Goal: Task Accomplishment & Management: Use online tool/utility

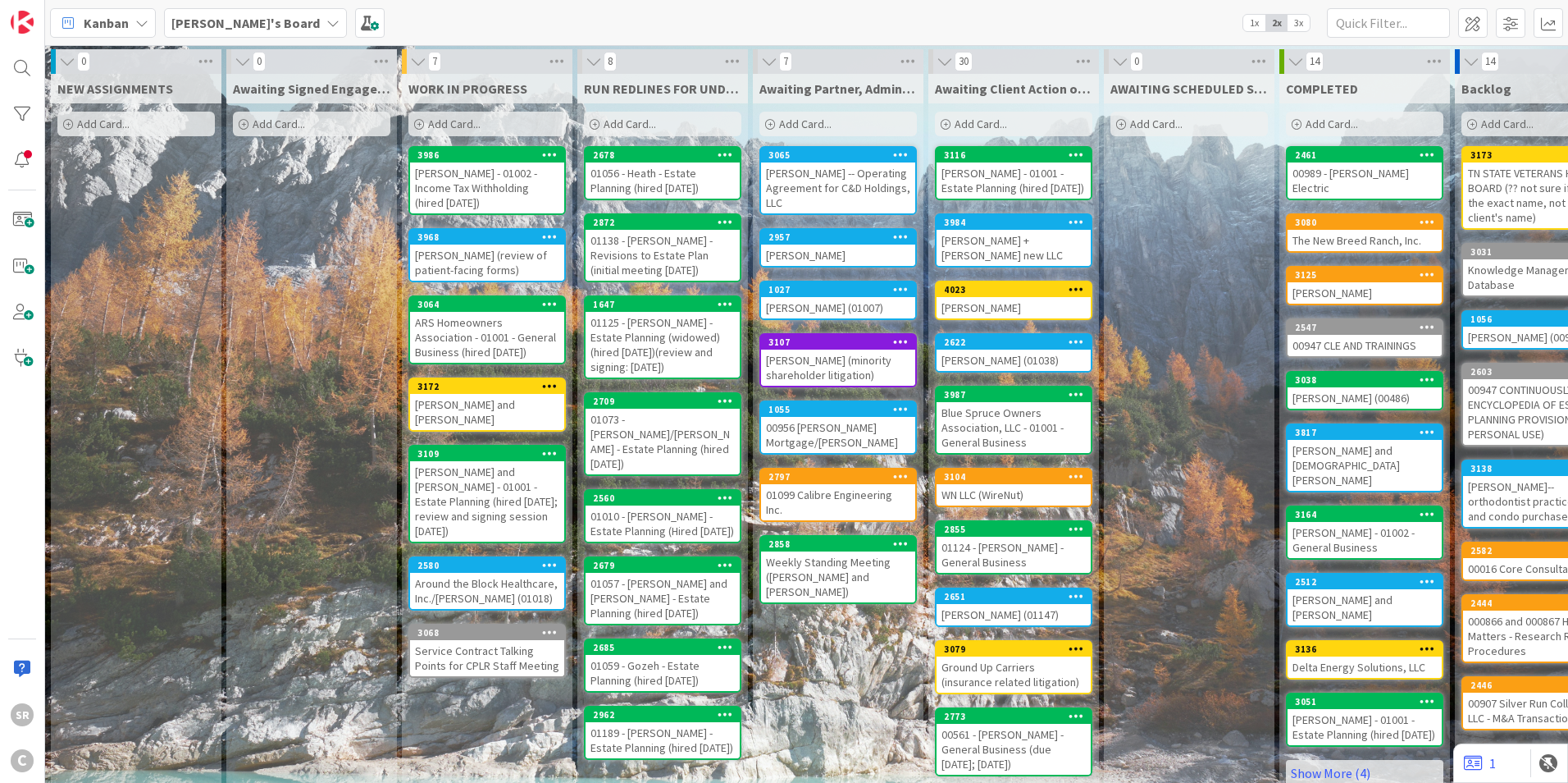
click at [488, 197] on div "[PERSON_NAME] - 01002 - Income Tax Withholding (hired [DATE])" at bounding box center [487, 188] width 154 height 51
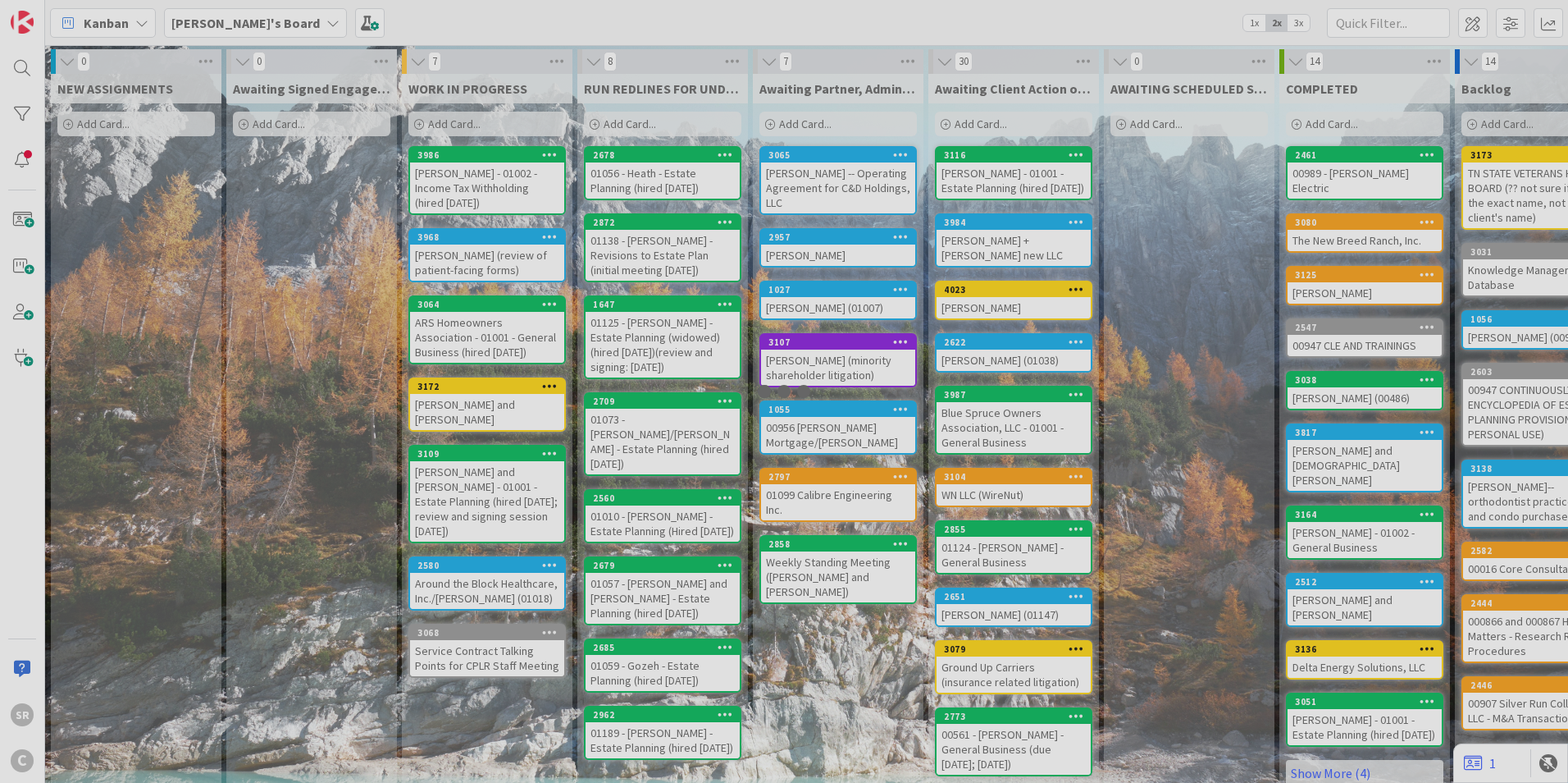
click at [488, 197] on div at bounding box center [784, 392] width 1568 height 783
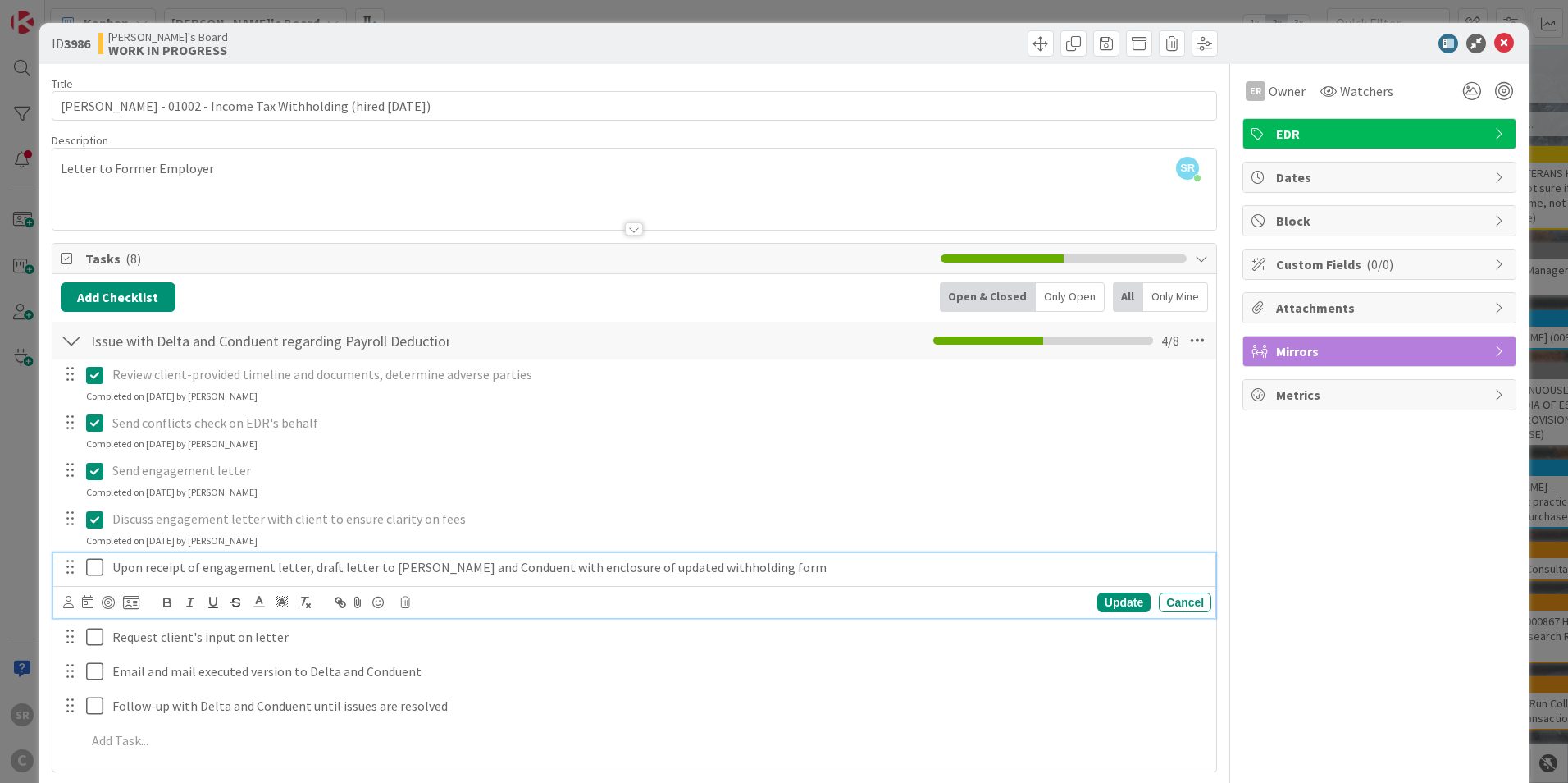
click at [103, 575] on icon at bounding box center [98, 566] width 25 height 19
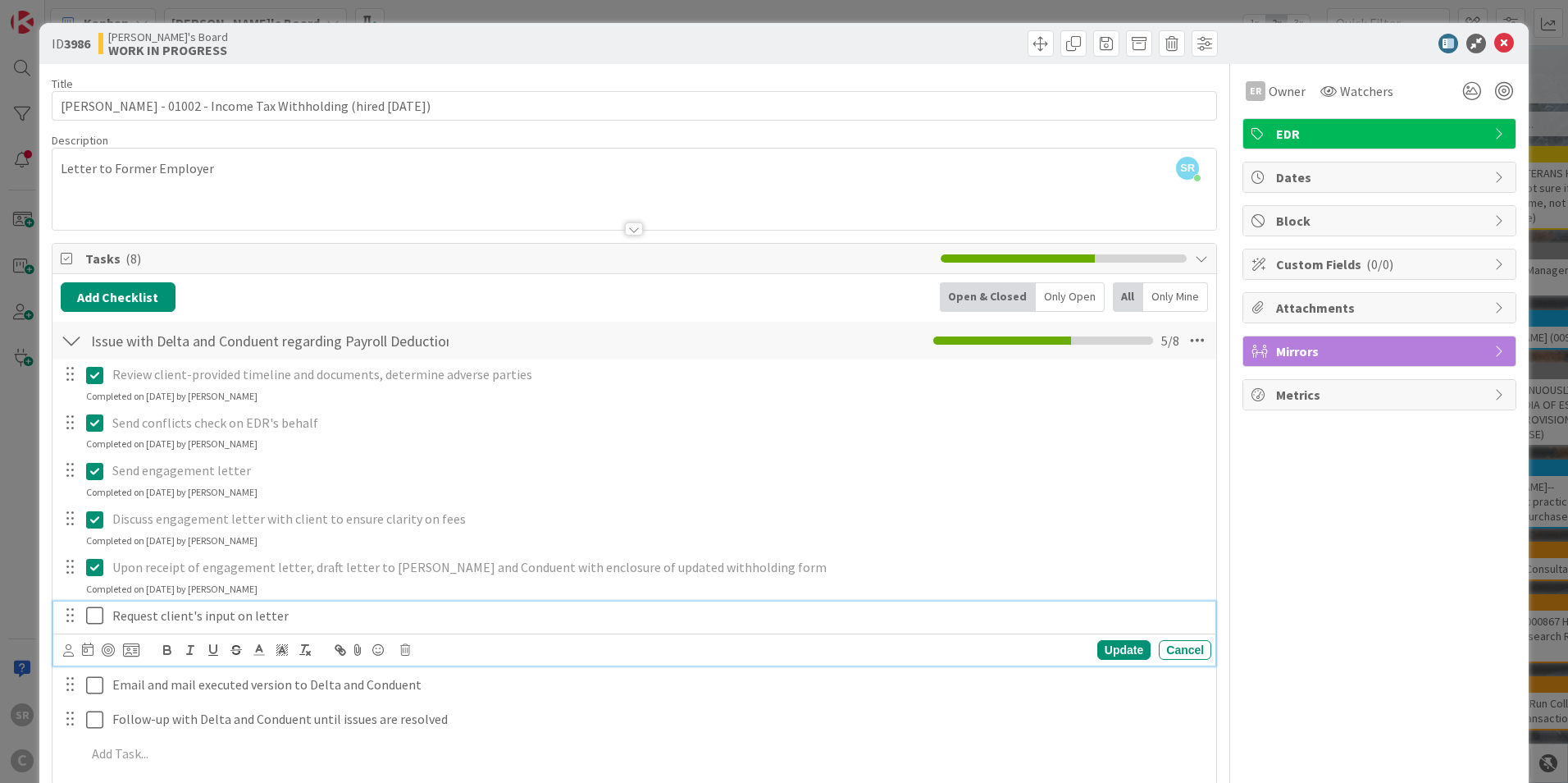
click at [97, 619] on icon at bounding box center [98, 615] width 25 height 19
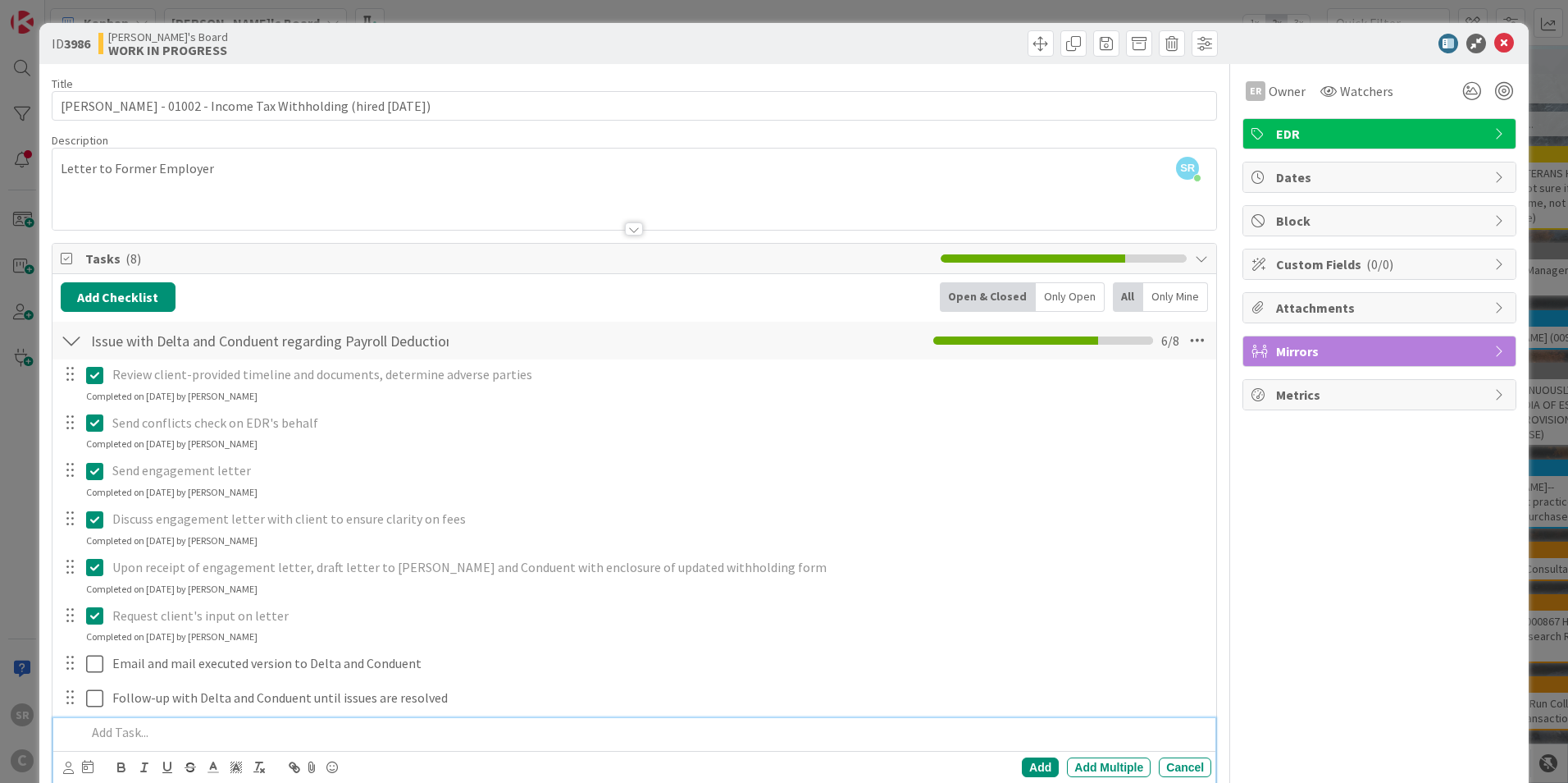
click at [126, 731] on p at bounding box center [645, 732] width 1118 height 19
click at [1030, 763] on div "Add" at bounding box center [1041, 766] width 37 height 19
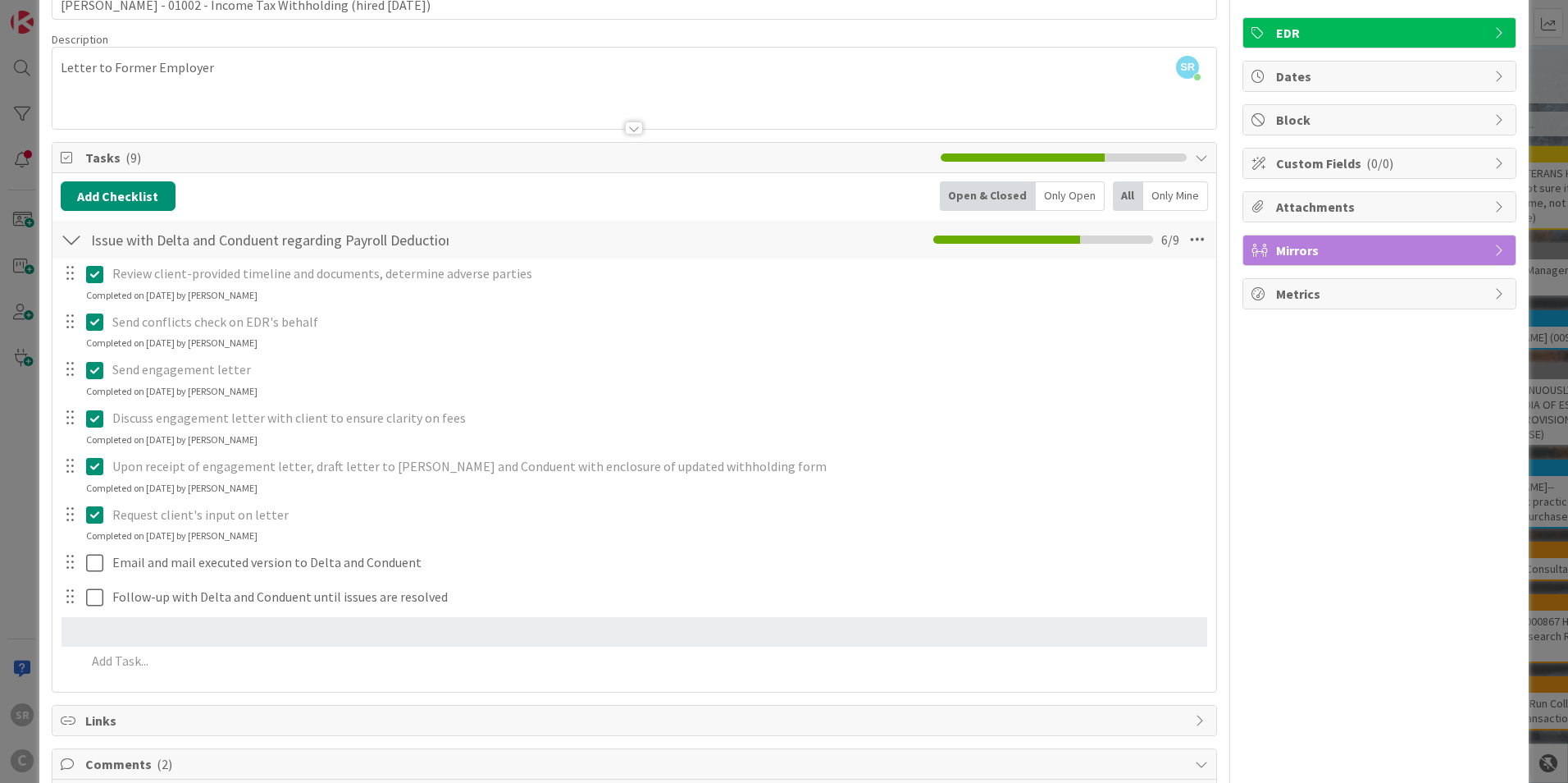
scroll to position [108, 0]
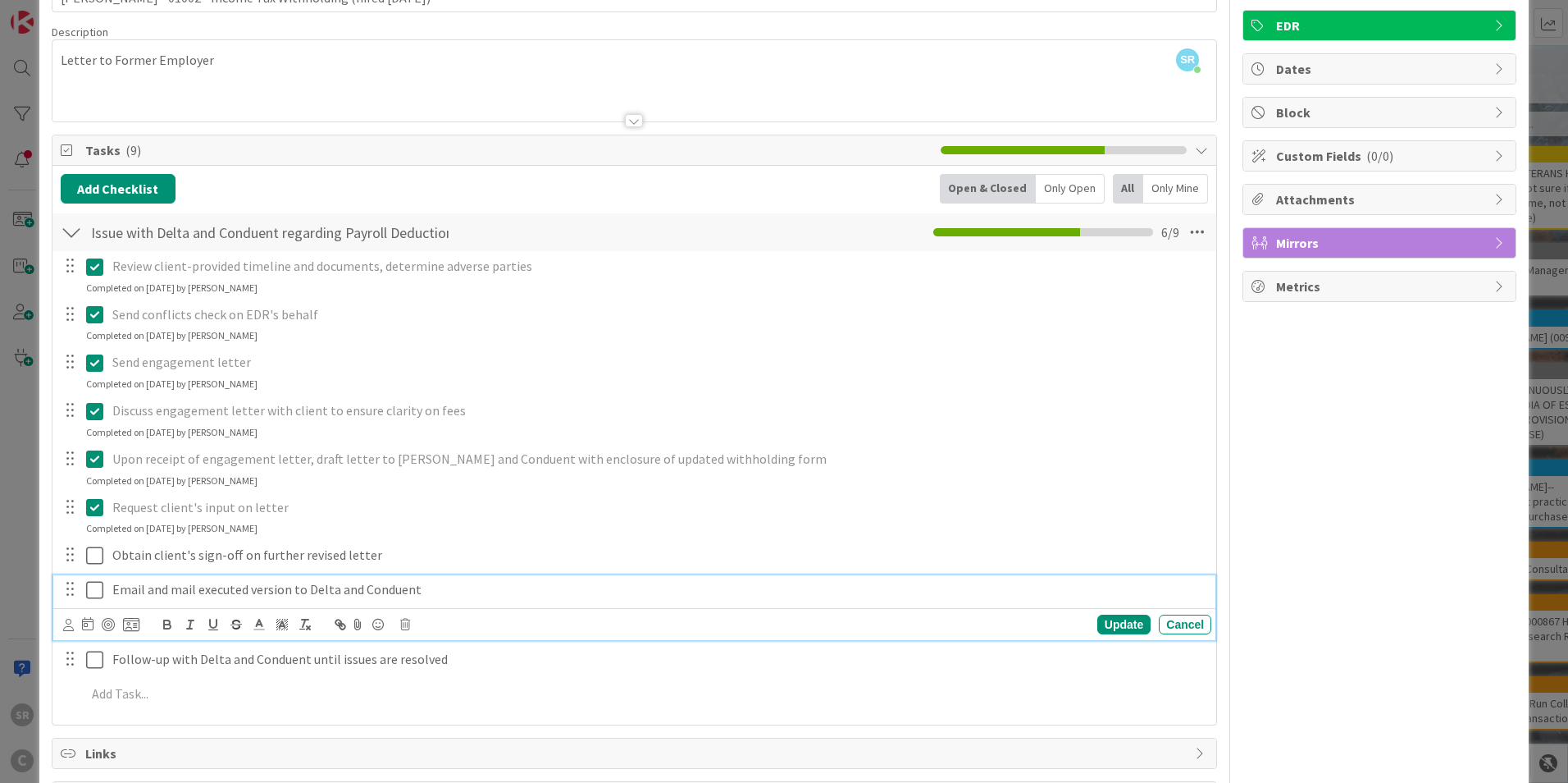
click at [353, 586] on p "Email and mail executed version to Delta and Conduent" at bounding box center [658, 590] width 1093 height 19
drag, startPoint x: 425, startPoint y: 591, endPoint x: 333, endPoint y: 587, distance: 92.1
click at [333, 587] on p "Email and mail executed version to Delta and Conduent" at bounding box center [658, 590] width 1093 height 19
click at [1105, 629] on div "Update" at bounding box center [1124, 624] width 54 height 19
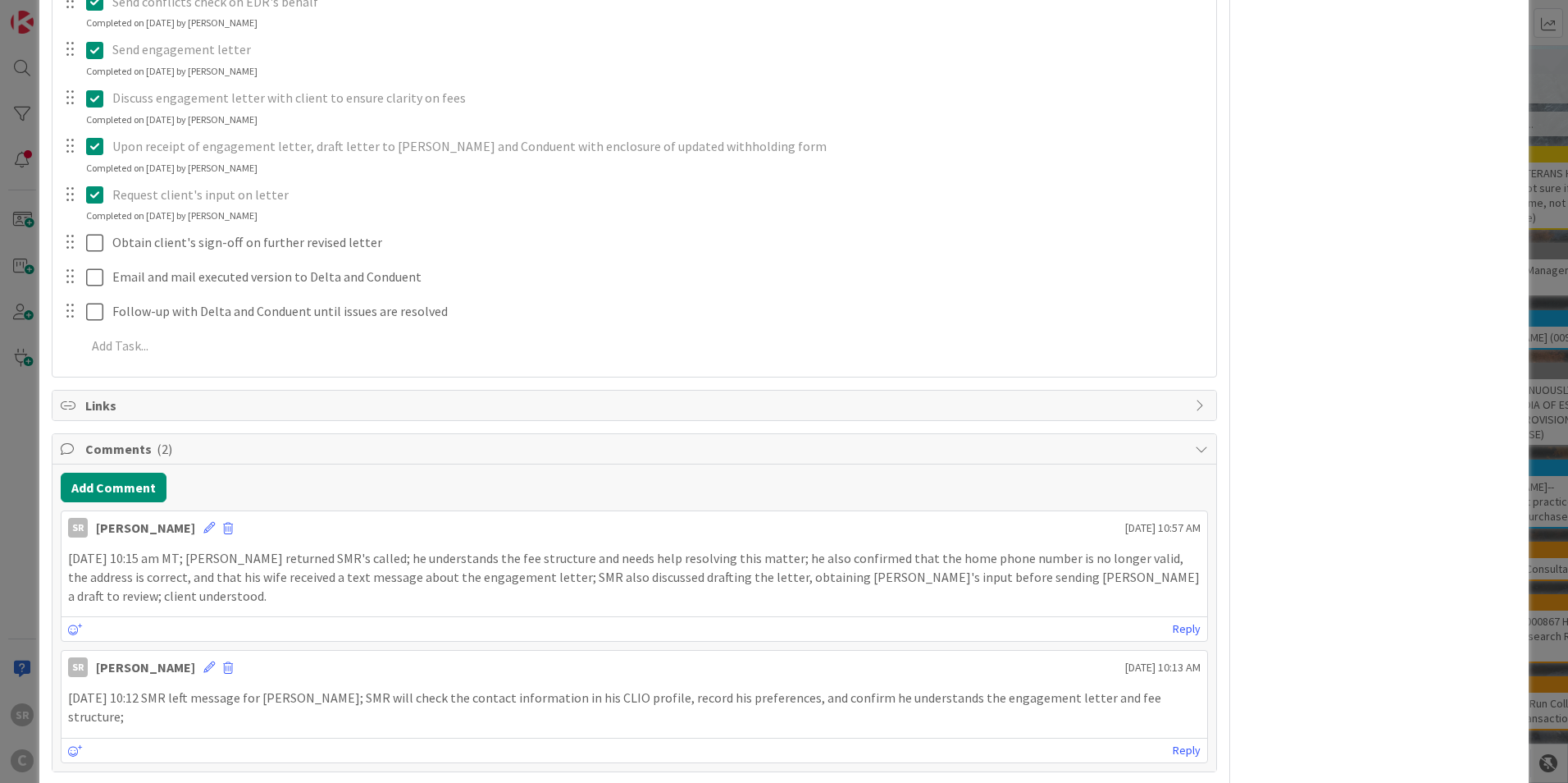
scroll to position [423, 0]
click at [129, 484] on button "Add Comment" at bounding box center [114, 486] width 105 height 30
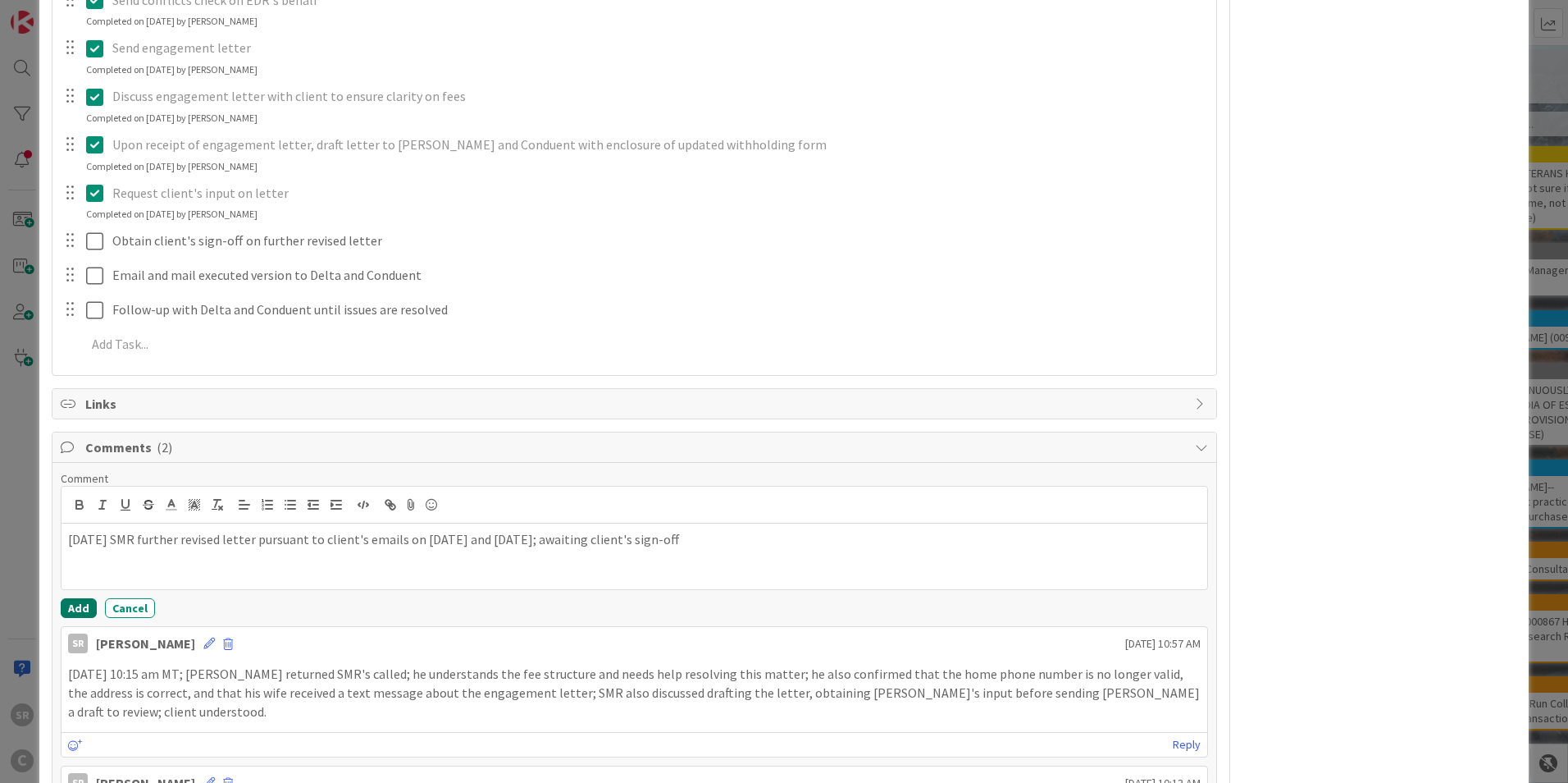
click at [69, 606] on button "Add" at bounding box center [79, 607] width 36 height 19
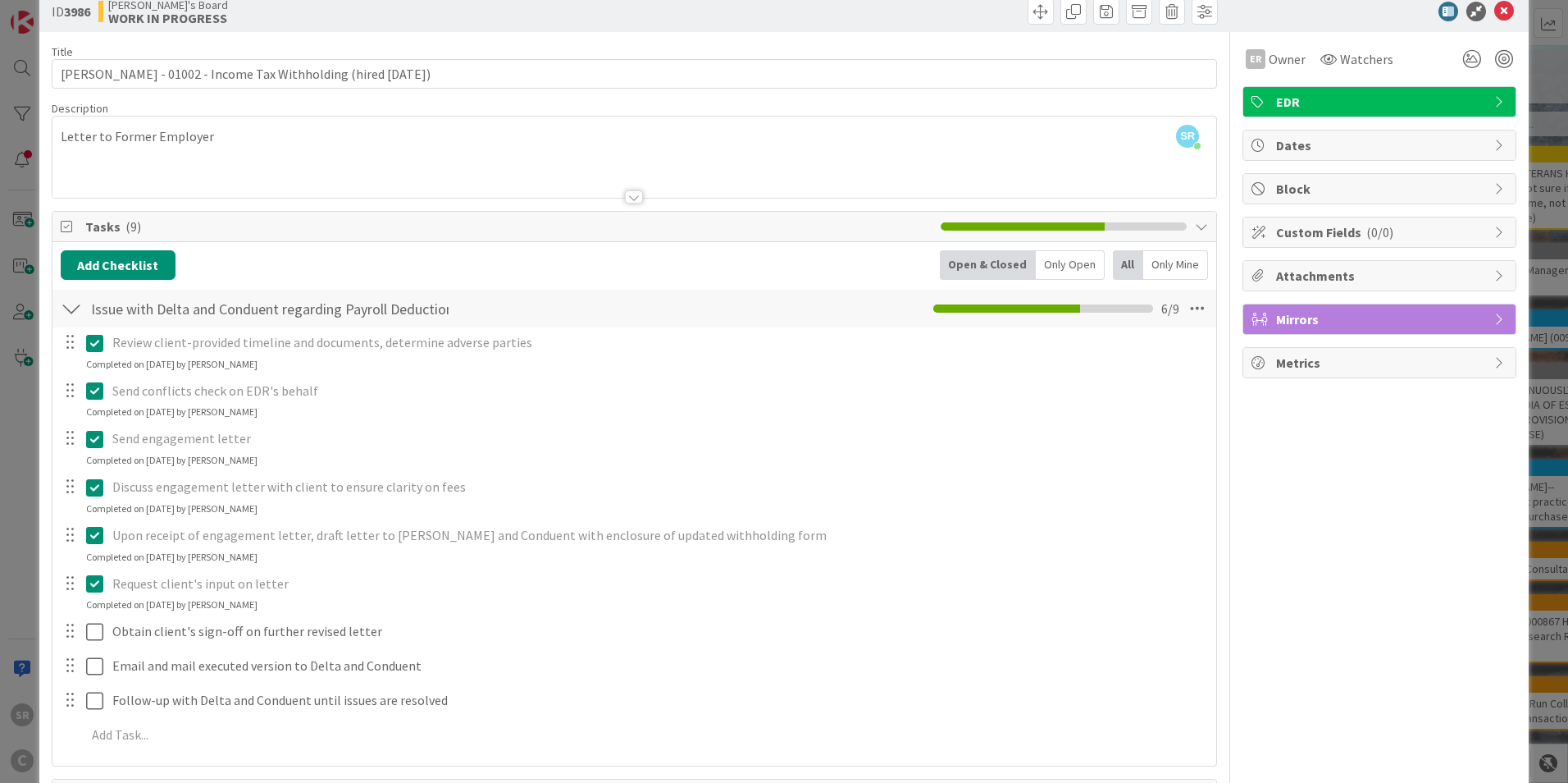
scroll to position [31, 0]
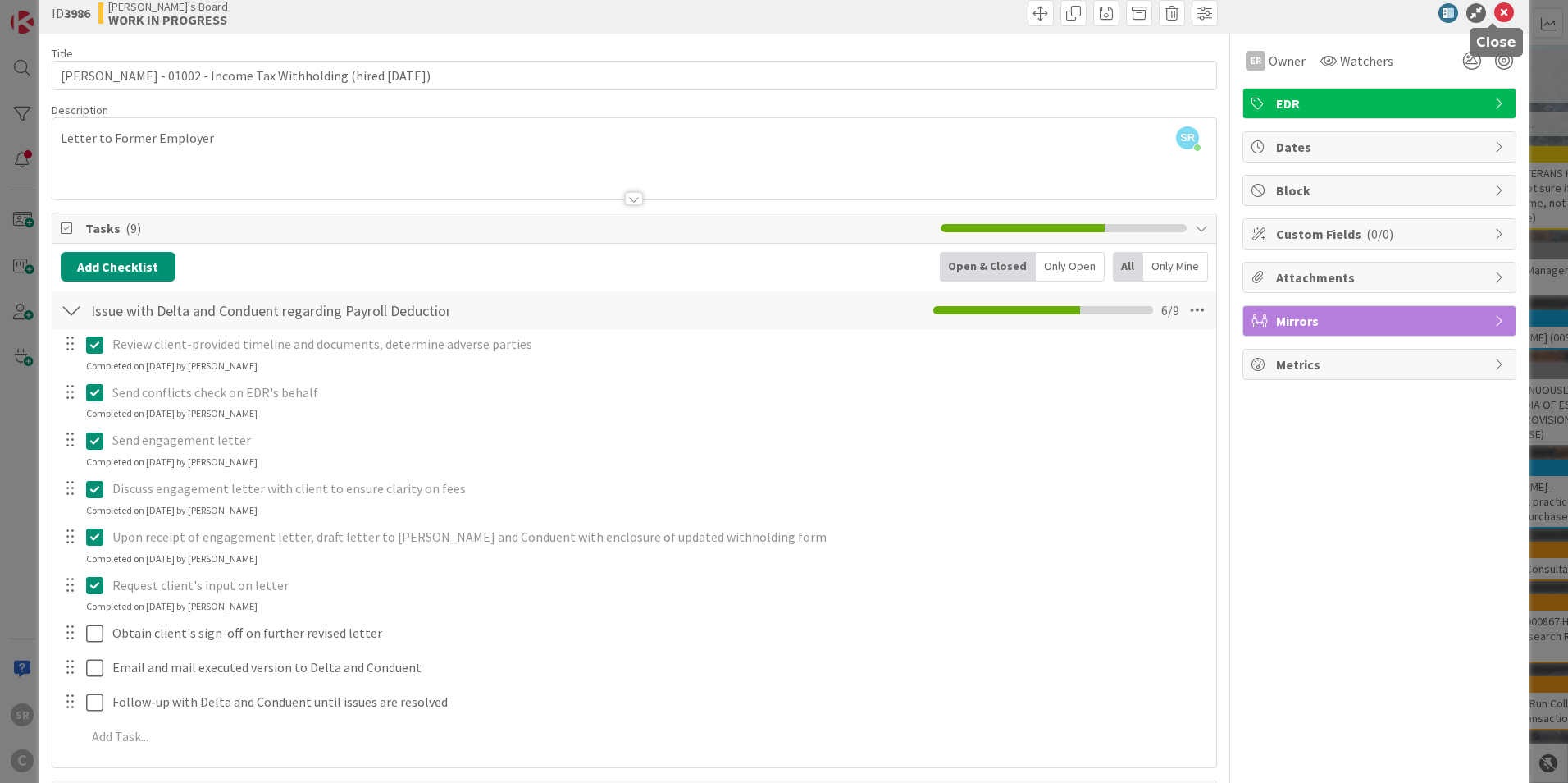
click at [1494, 6] on icon at bounding box center [1503, 13] width 19 height 19
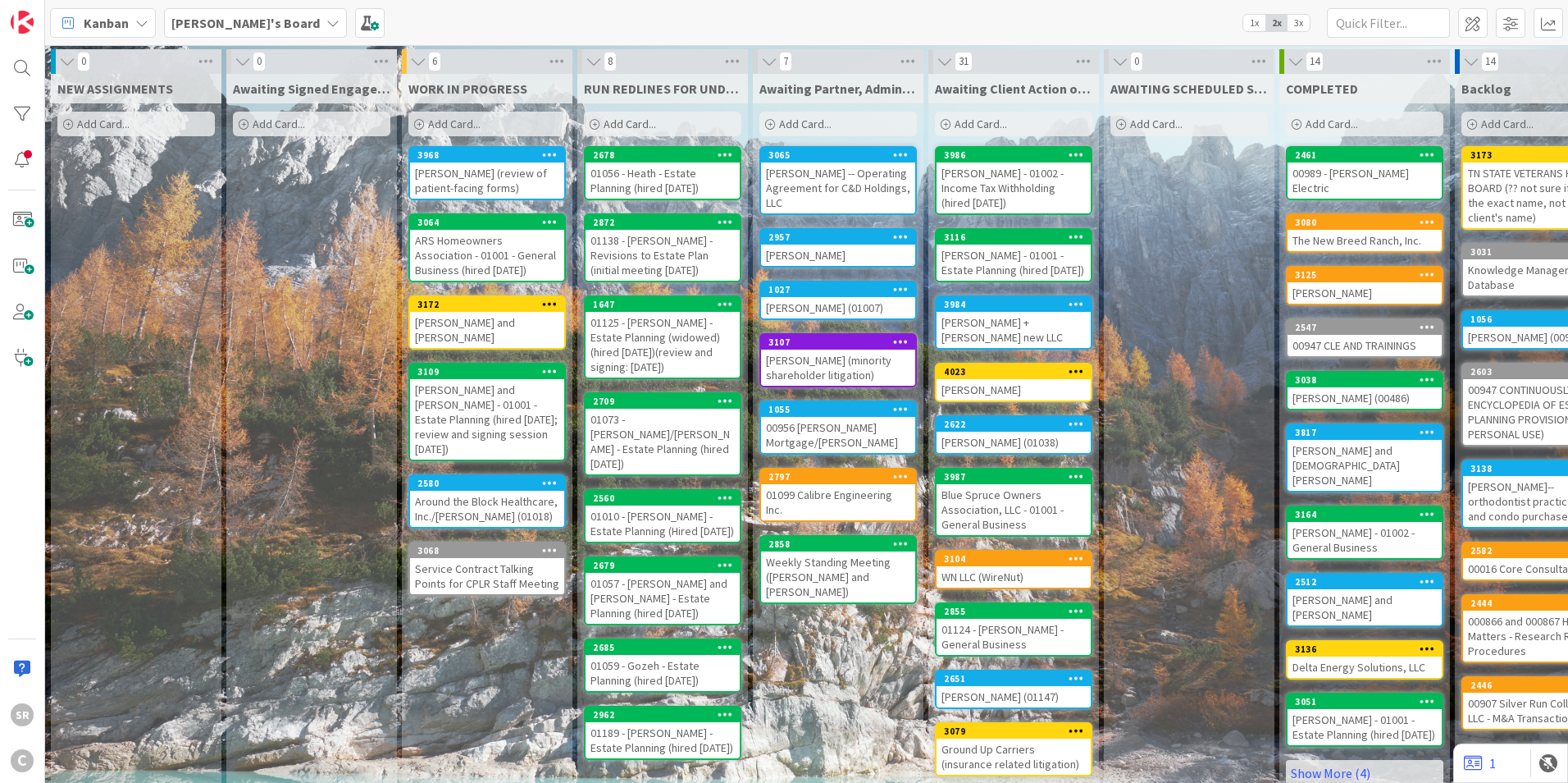
click at [979, 172] on div "[PERSON_NAME] - 01002 - Income Tax Withholding (hired [DATE])" at bounding box center [1013, 188] width 154 height 51
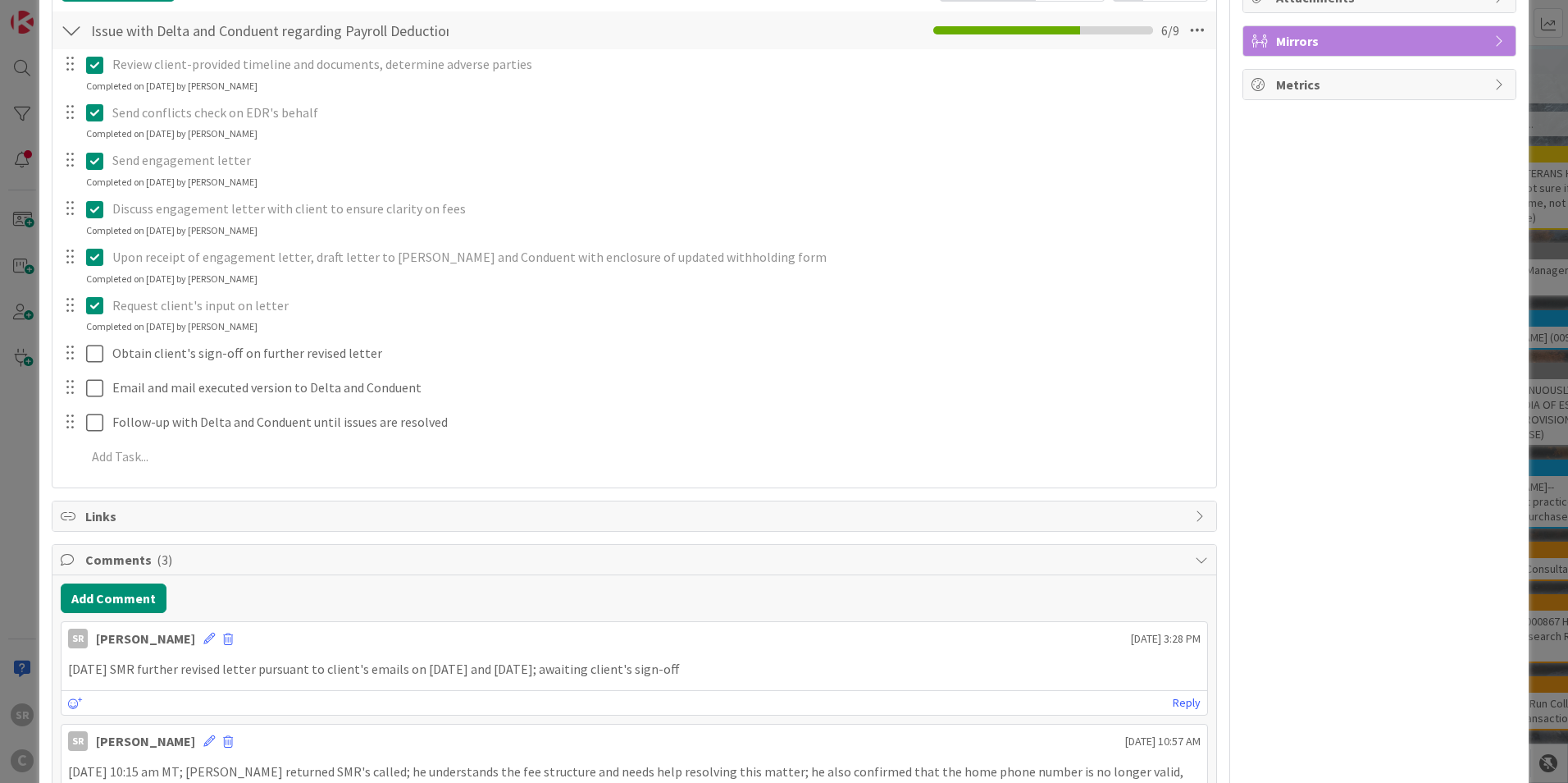
scroll to position [332, 0]
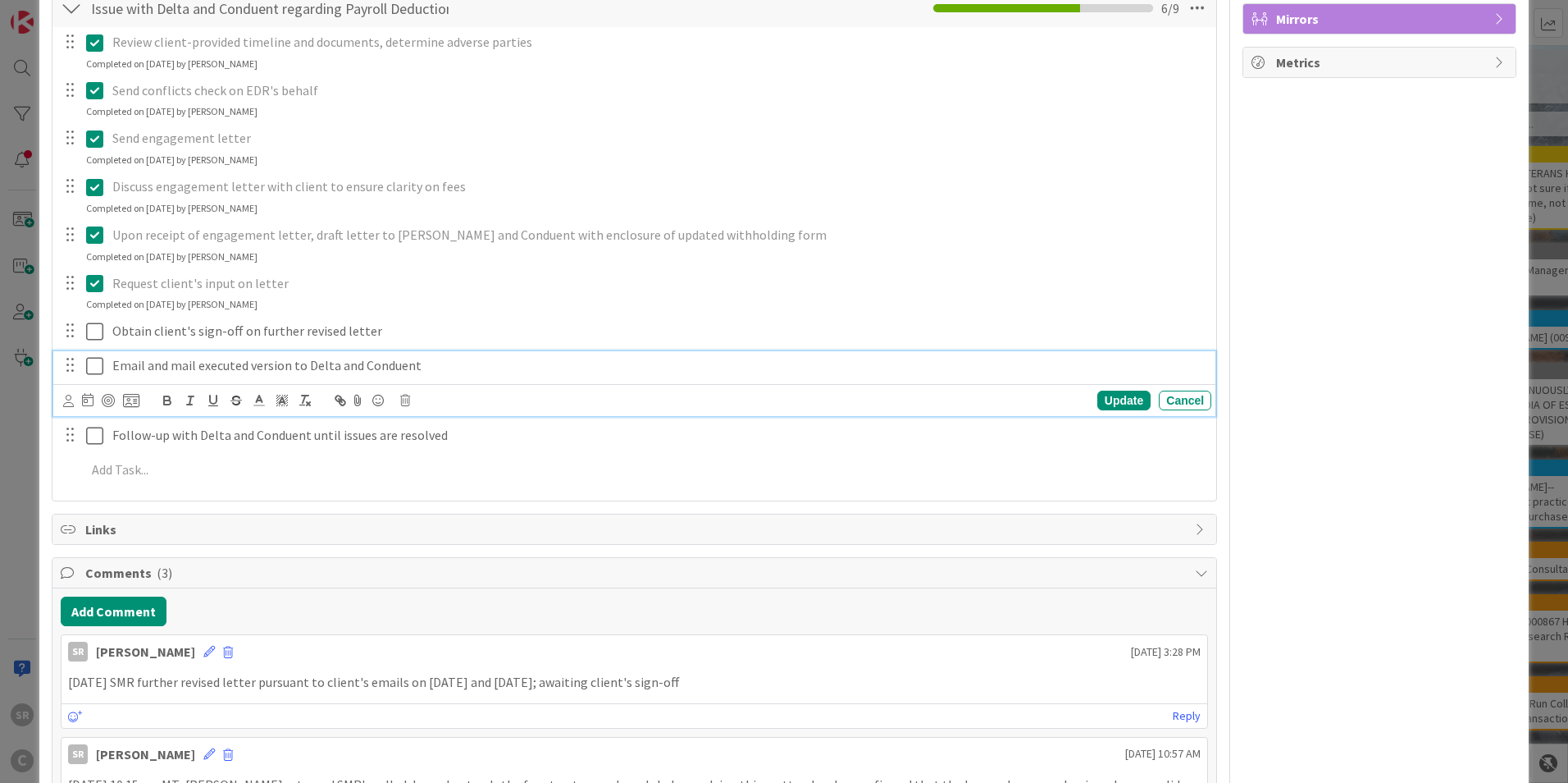
click at [284, 367] on p "Email and mail executed version to Delta and Conduent" at bounding box center [658, 366] width 1093 height 19
click at [291, 365] on p "Email and mail executed version to Delta and Conduent" at bounding box center [658, 366] width 1093 height 19
click at [1102, 400] on div "Update" at bounding box center [1124, 400] width 54 height 19
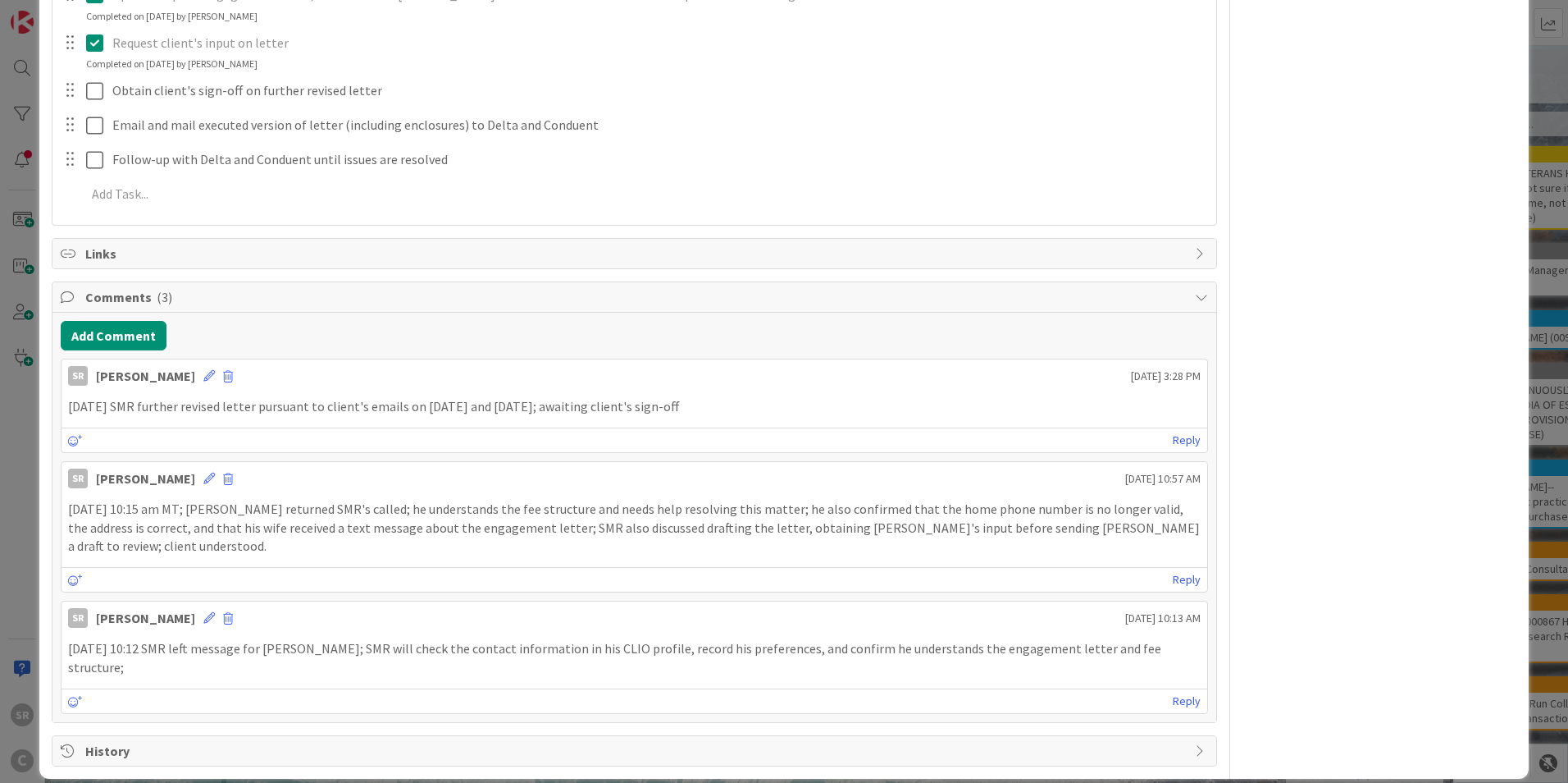
scroll to position [0, 0]
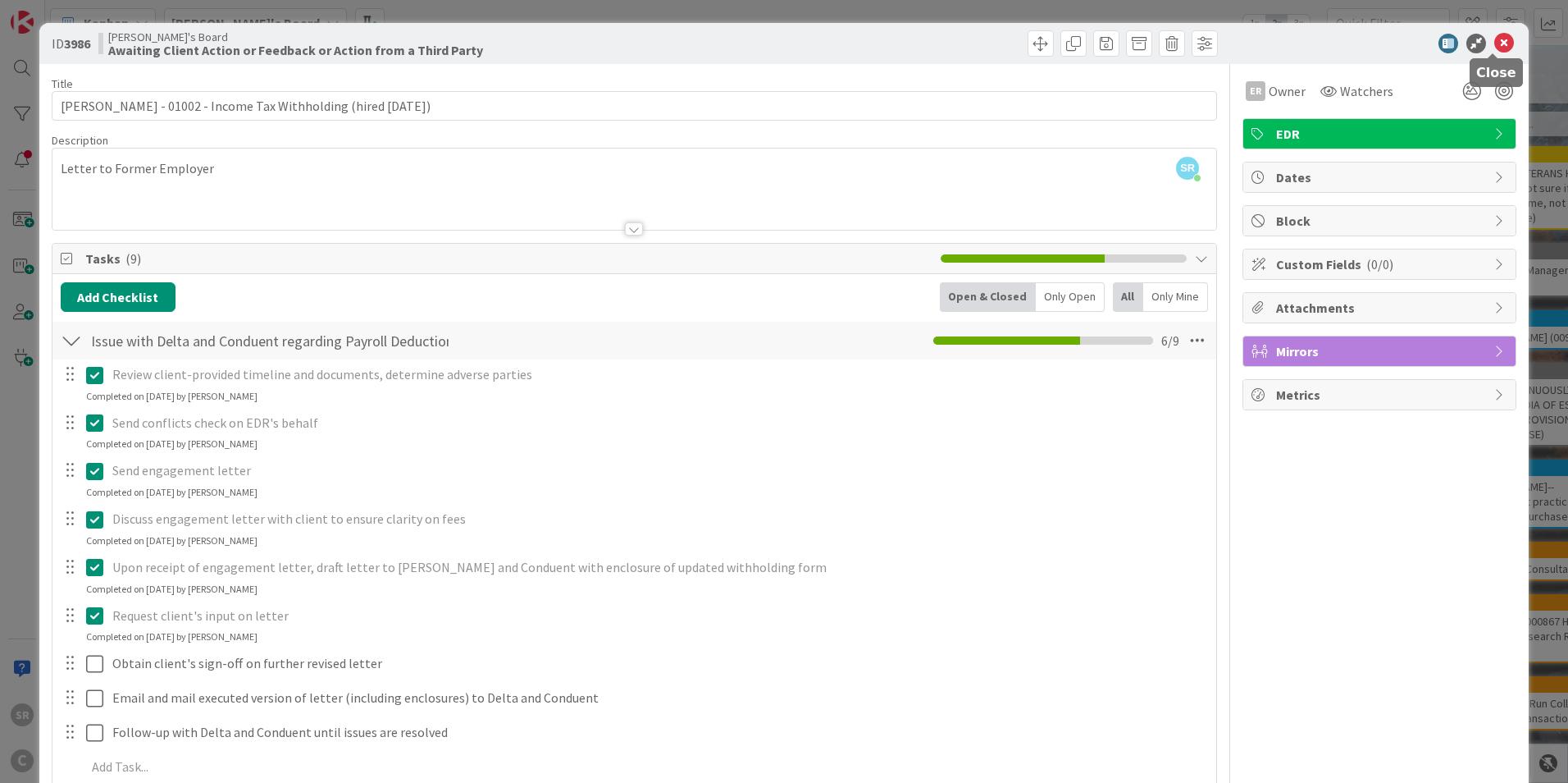
click at [1500, 49] on icon at bounding box center [1503, 43] width 19 height 19
